Goal: Task Accomplishment & Management: Manage account settings

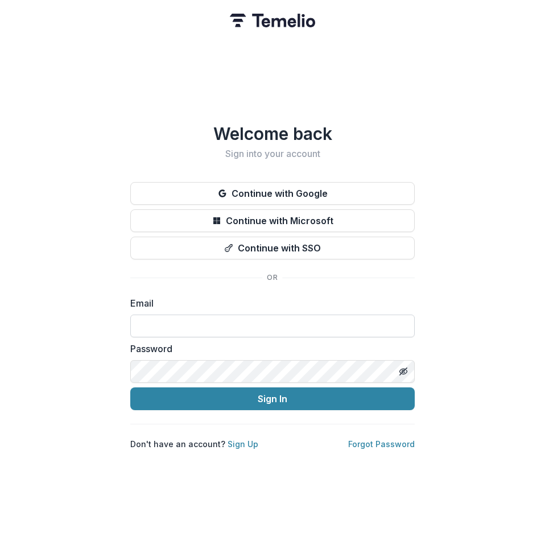
click at [201, 318] on input at bounding box center [272, 326] width 285 height 23
click at [220, 320] on input at bounding box center [272, 326] width 285 height 23
type input "**********"
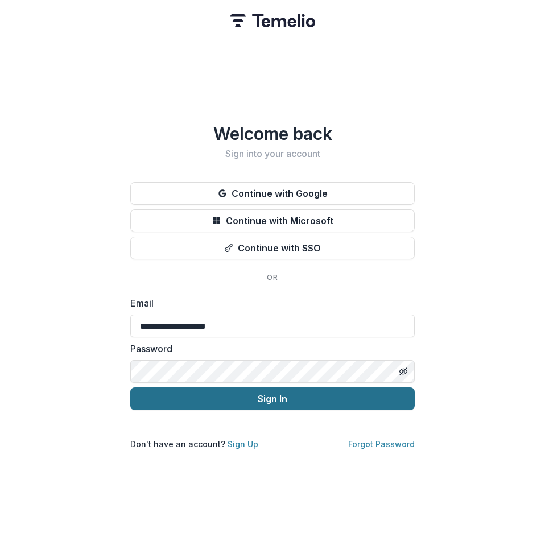
click at [275, 395] on button "Sign In" at bounding box center [272, 399] width 285 height 23
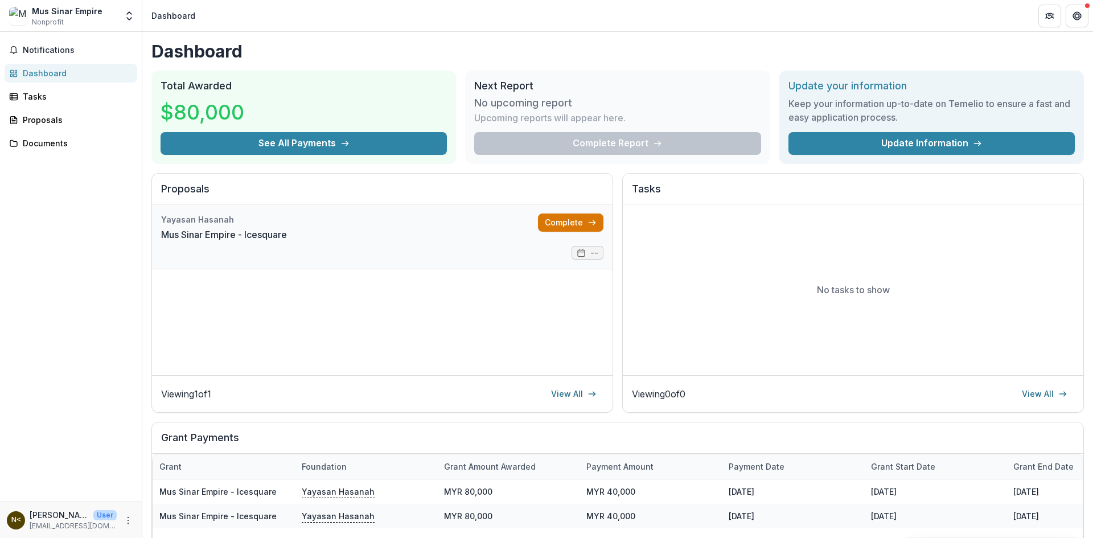
click at [545, 229] on link "Complete" at bounding box center [570, 222] width 65 height 18
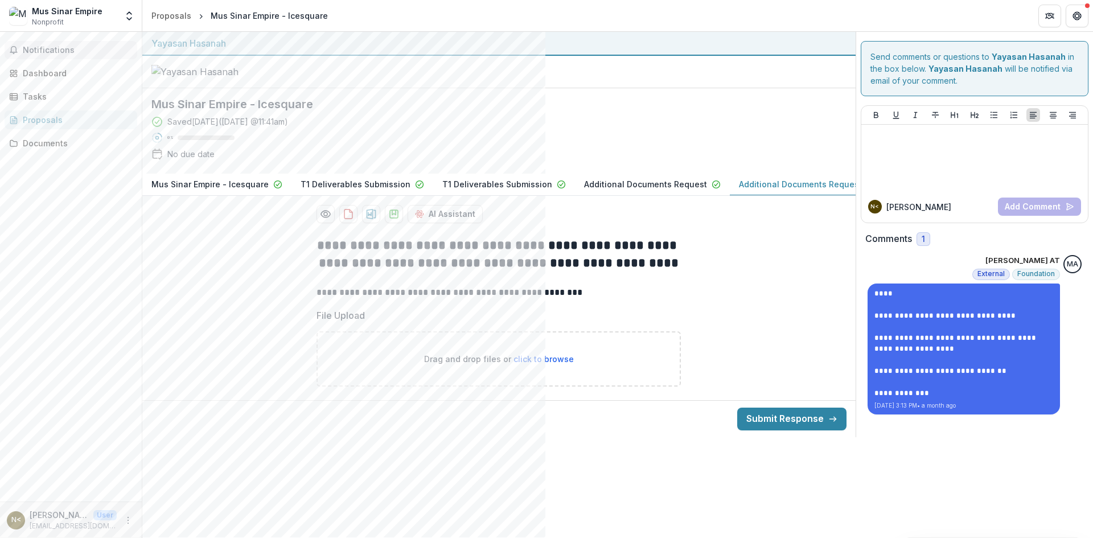
click at [53, 47] on span "Notifications" at bounding box center [78, 51] width 110 height 10
click at [60, 76] on div "Dashboard" at bounding box center [75, 73] width 105 height 12
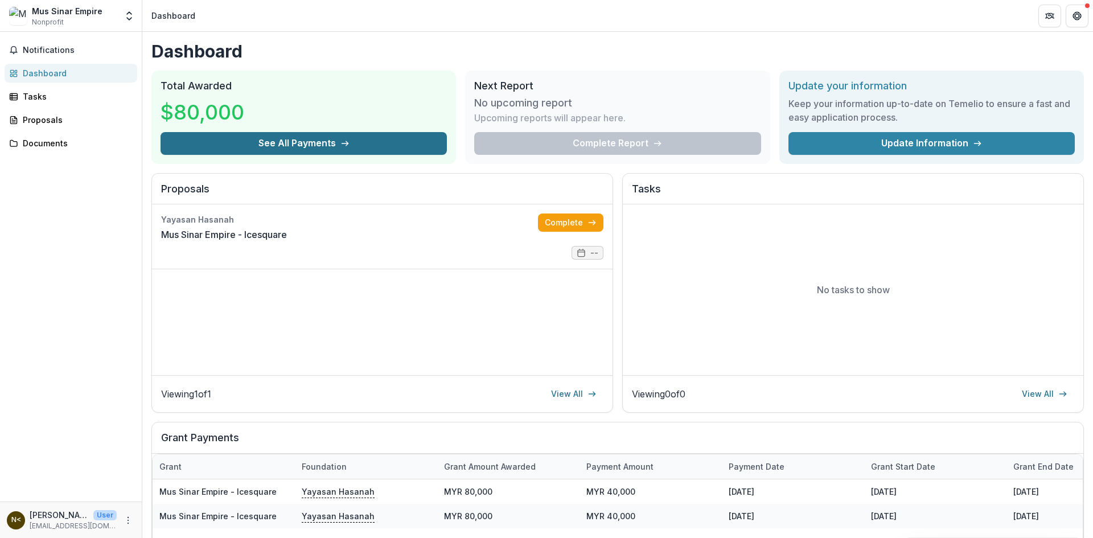
click at [314, 142] on button "See All Payments" at bounding box center [303, 143] width 286 height 23
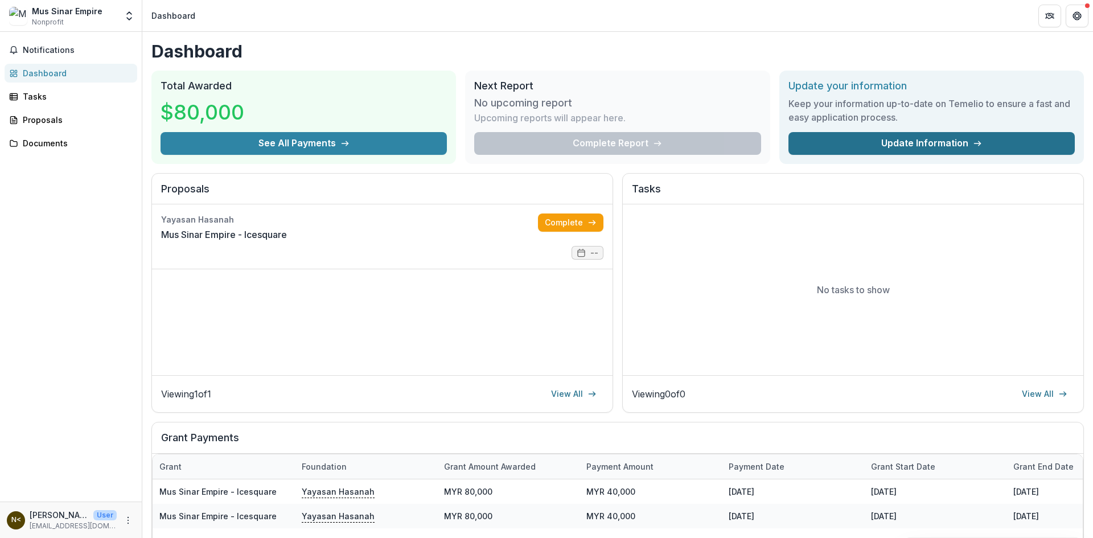
click at [545, 136] on link "Update Information" at bounding box center [931, 143] width 286 height 23
